Goal: Task Accomplishment & Management: Use online tool/utility

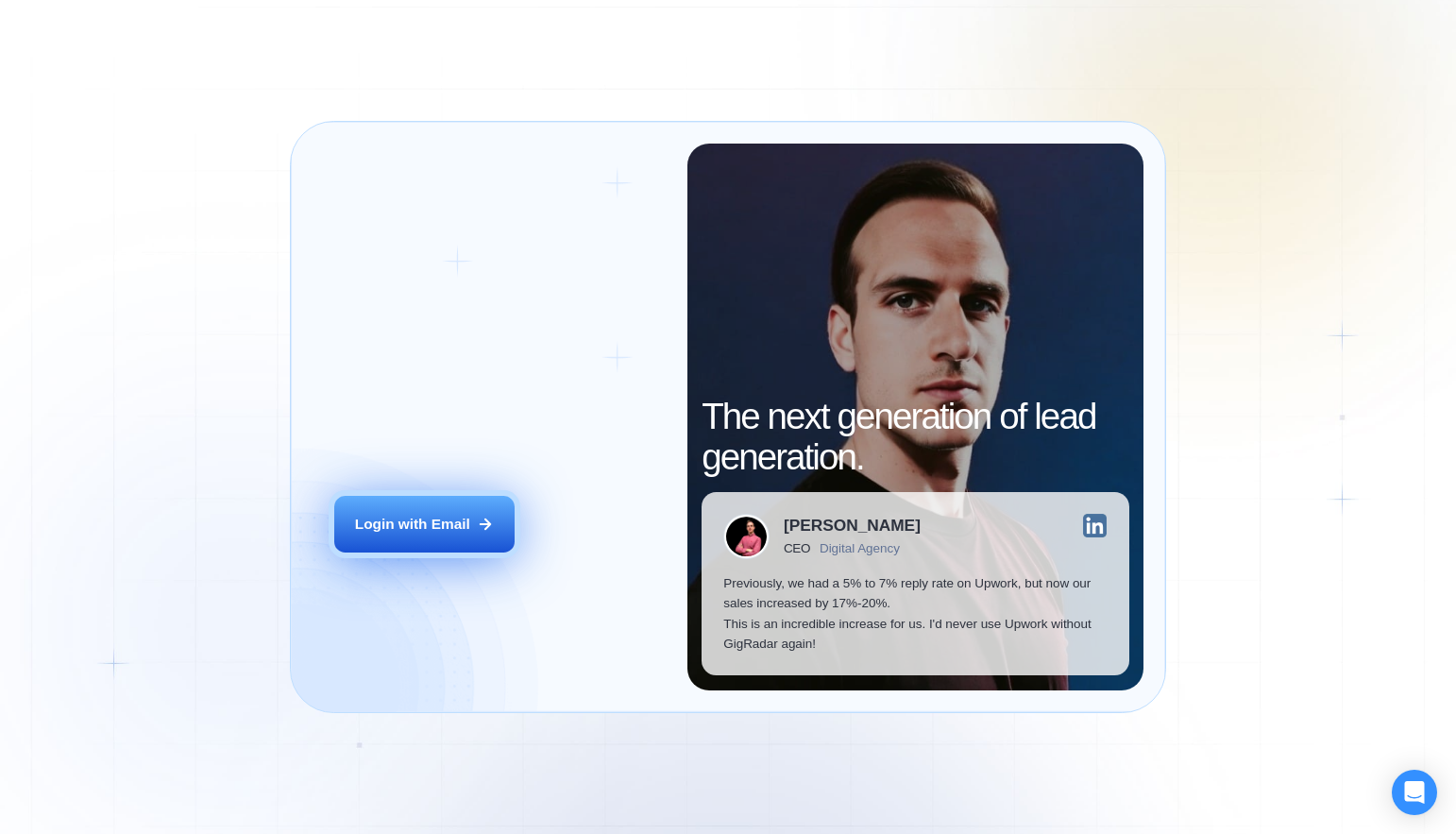
click at [379, 522] on div "Login with Email" at bounding box center [413, 523] width 116 height 19
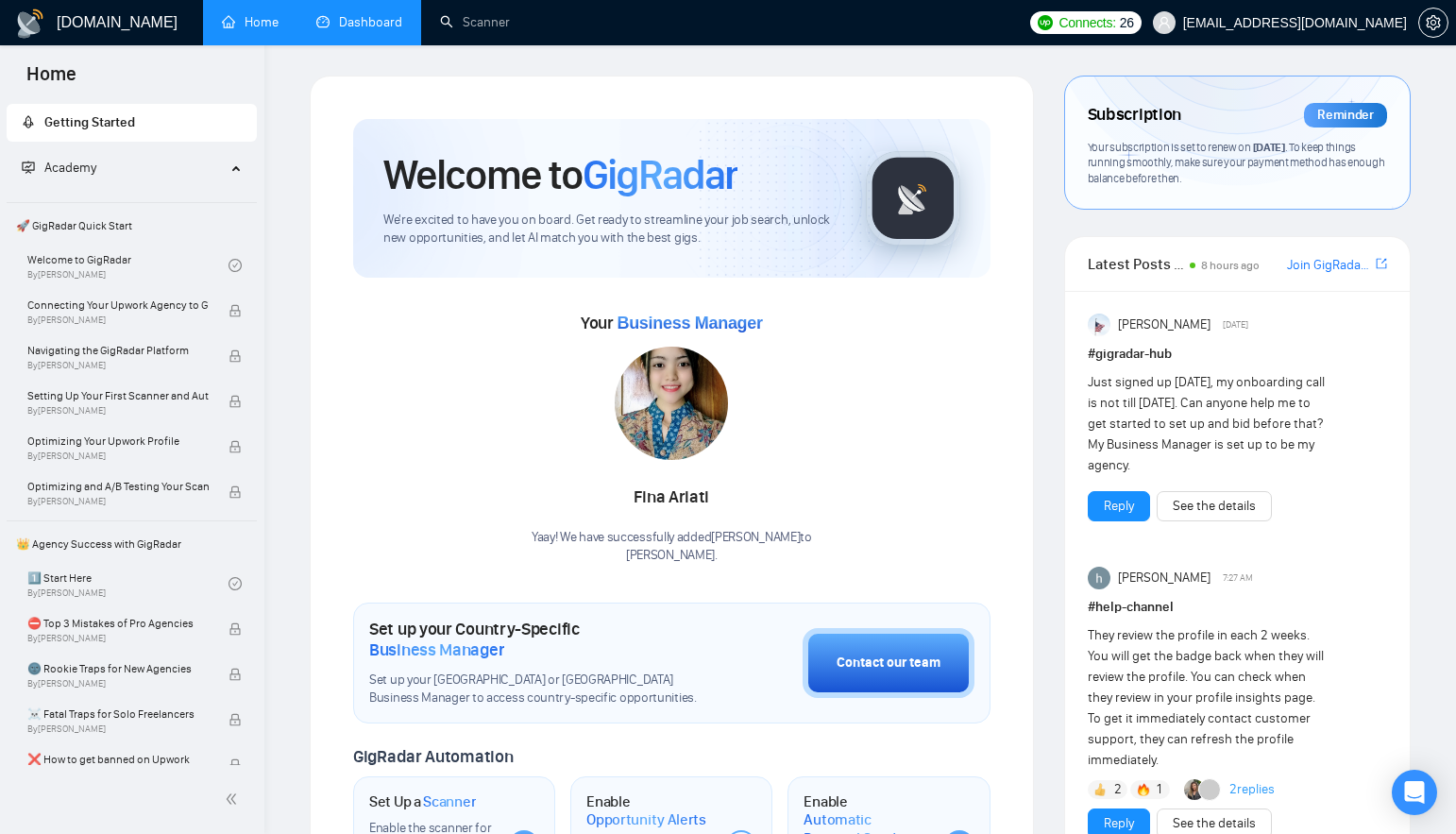
click at [377, 30] on link "Dashboard" at bounding box center [359, 22] width 86 height 17
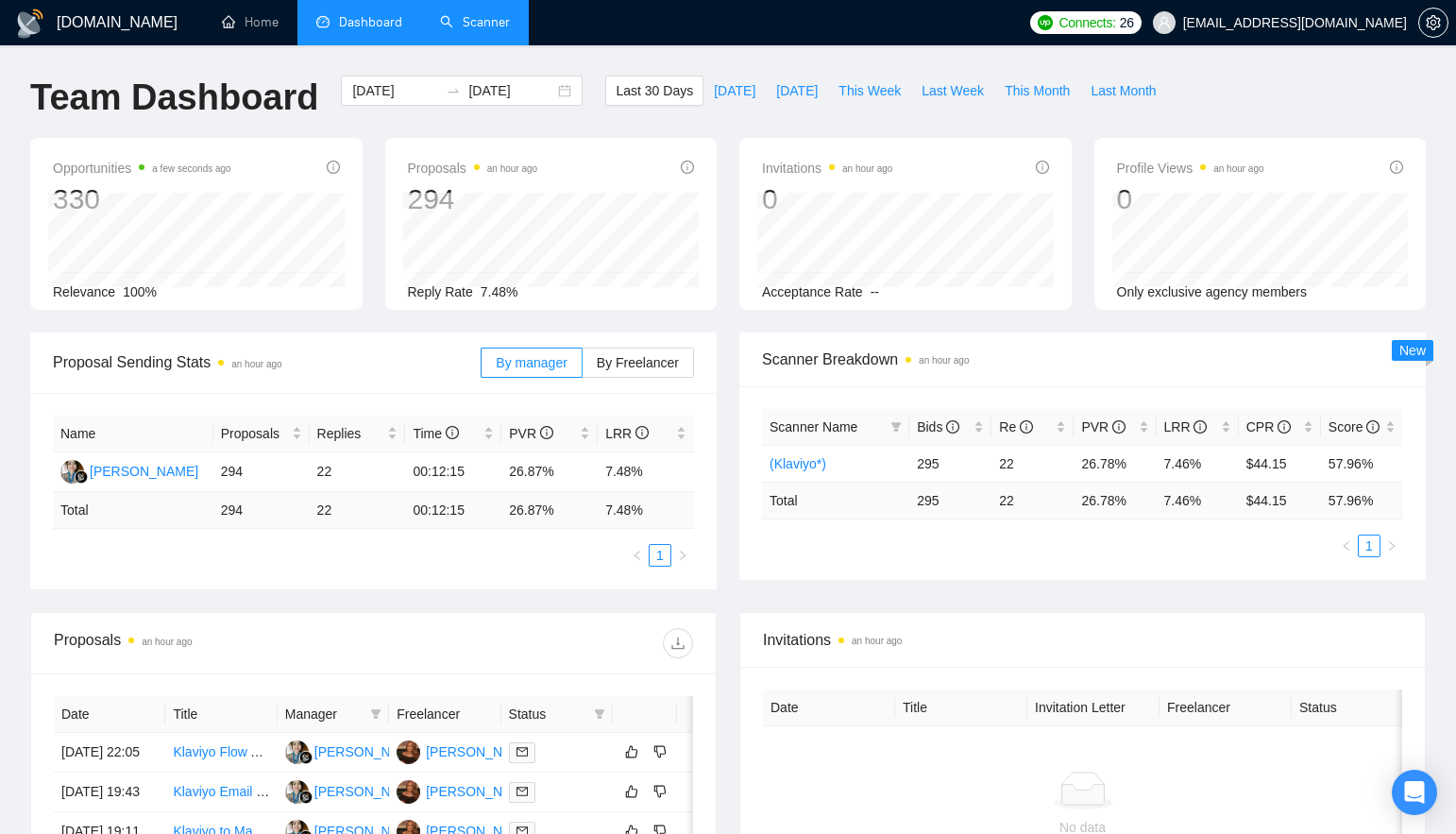
click at [456, 20] on link "Scanner" at bounding box center [475, 22] width 70 height 17
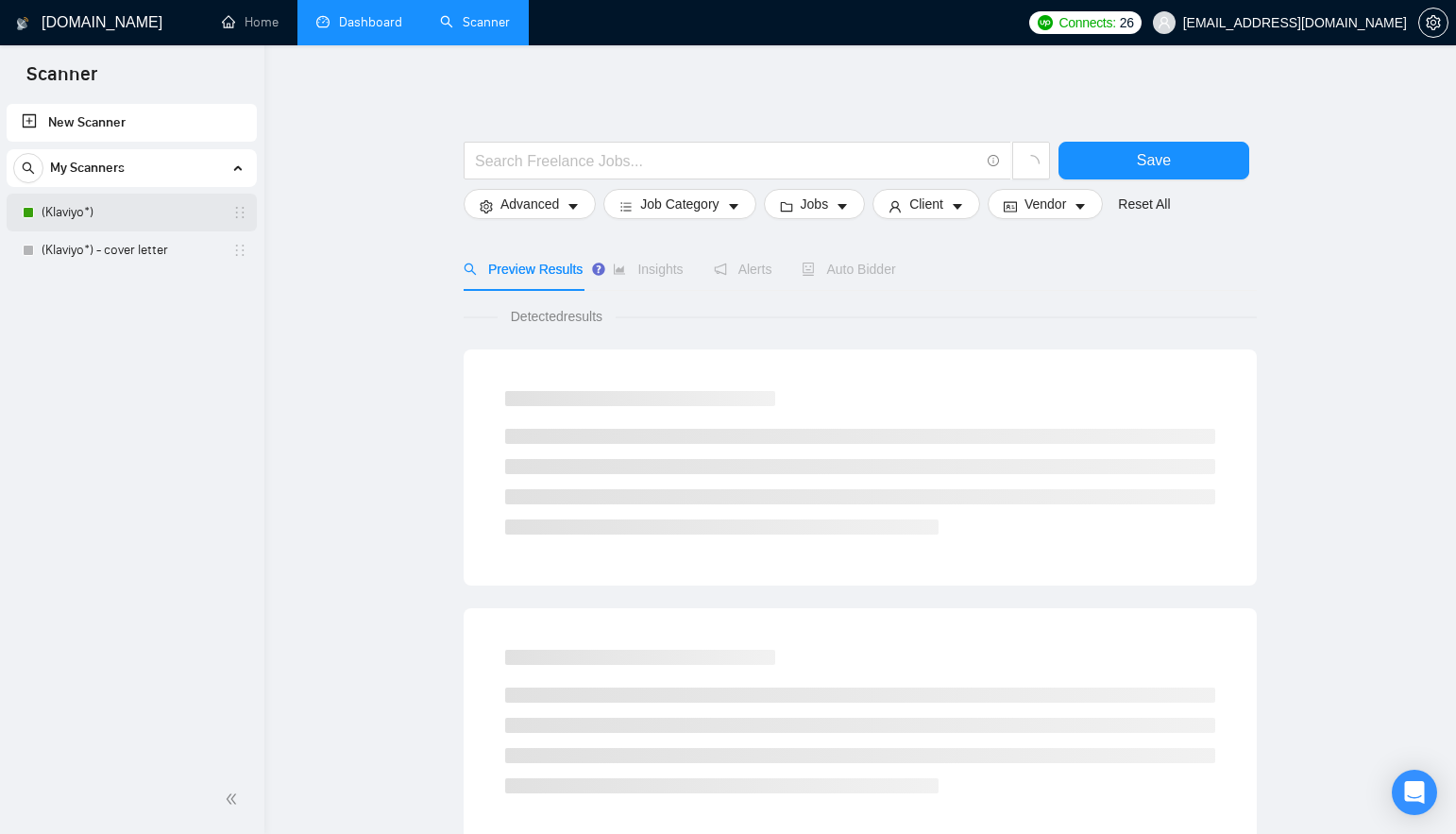
click at [122, 202] on link "(Klaviyo*)" at bounding box center [131, 212] width 180 height 38
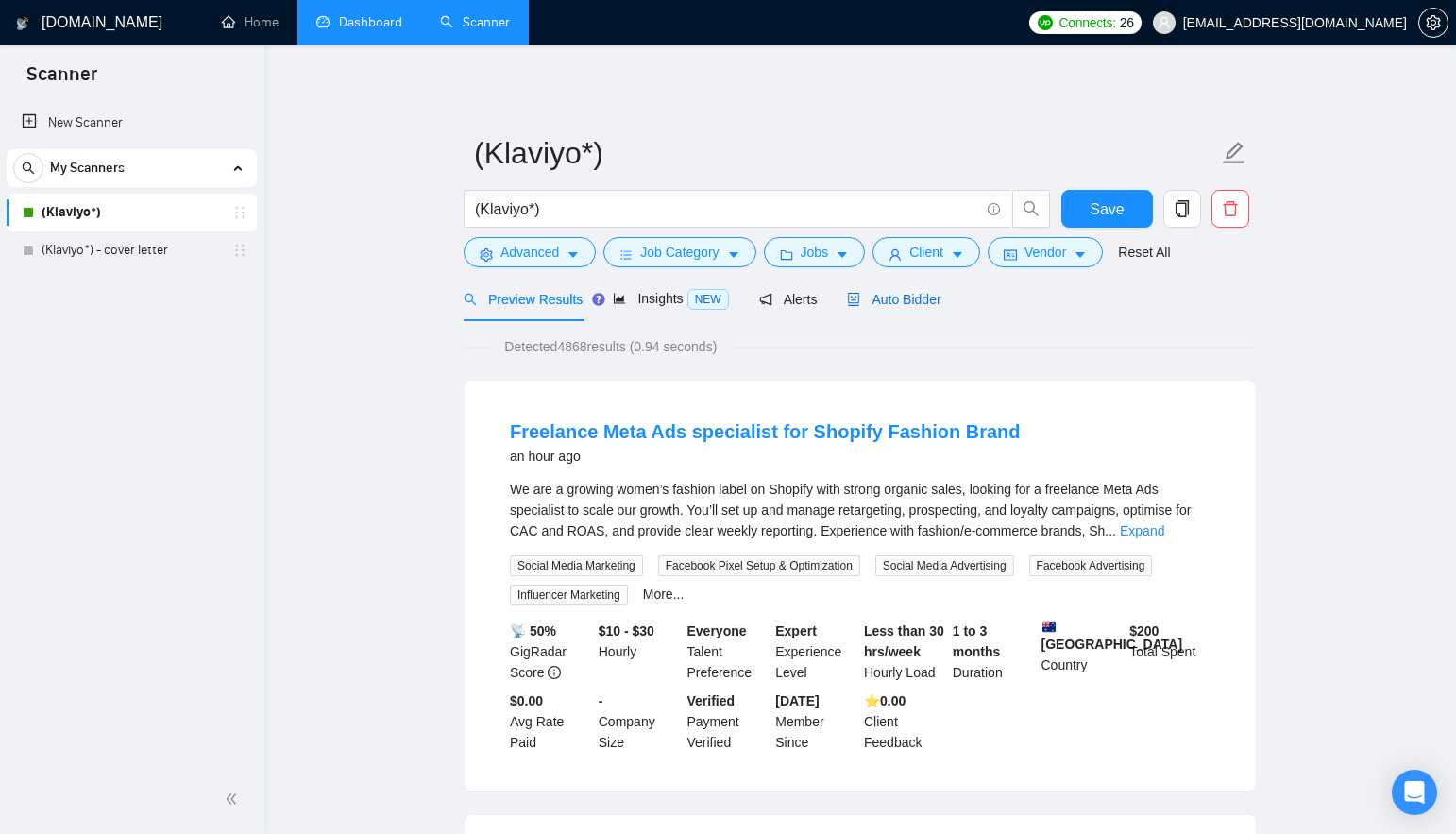
click at [918, 307] on div "Auto Bidder" at bounding box center [894, 299] width 93 height 20
